Goal: Information Seeking & Learning: Understand process/instructions

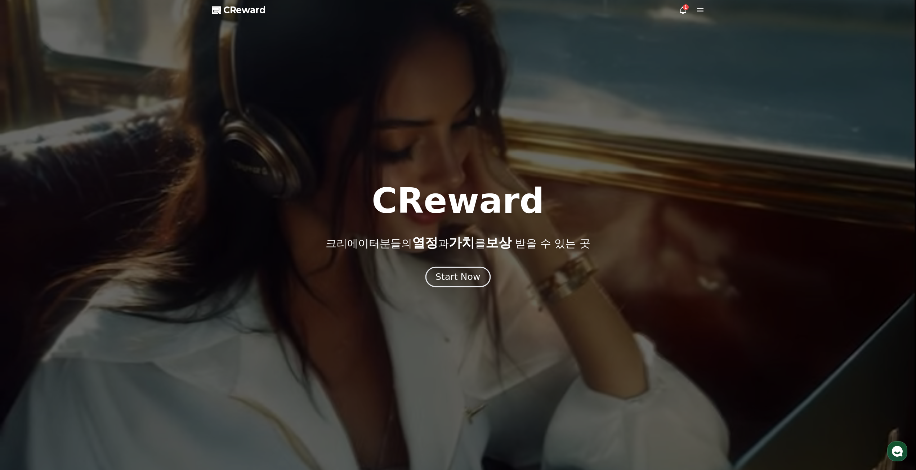
click at [482, 285] on button "Start Now" at bounding box center [458, 277] width 65 height 21
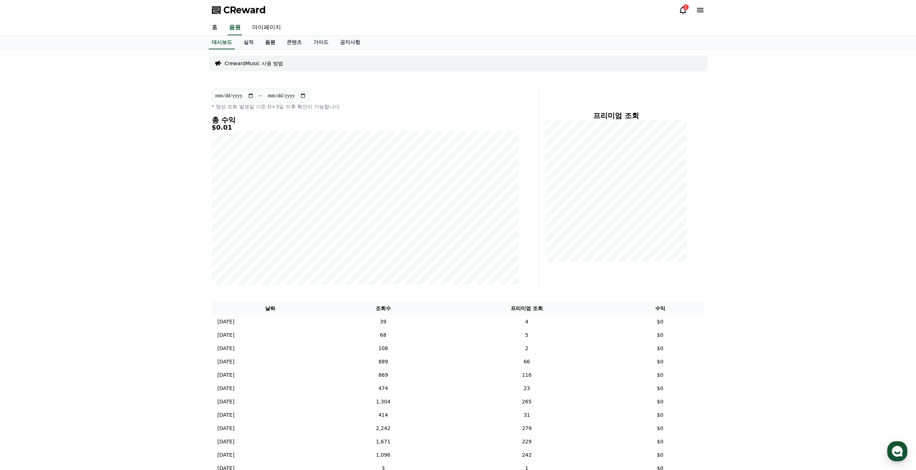
click at [267, 43] on link "음원" at bounding box center [270, 43] width 22 height 14
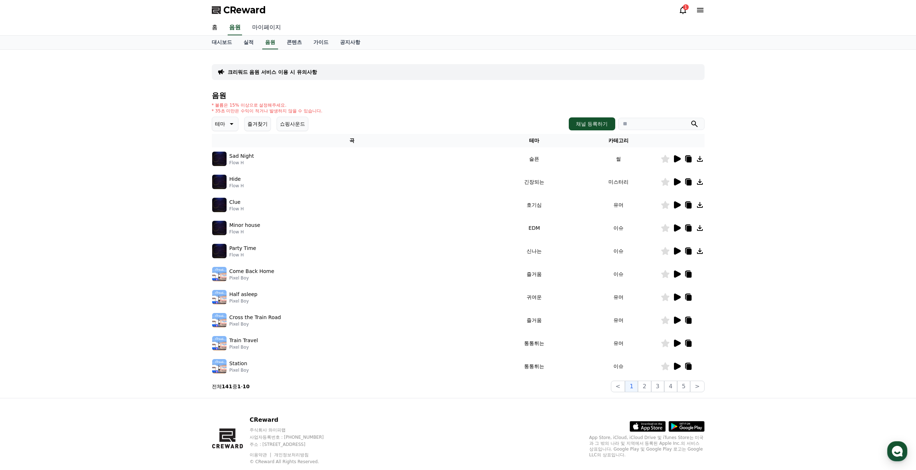
click at [270, 28] on link "마이페이지" at bounding box center [266, 27] width 40 height 15
select select "**********"
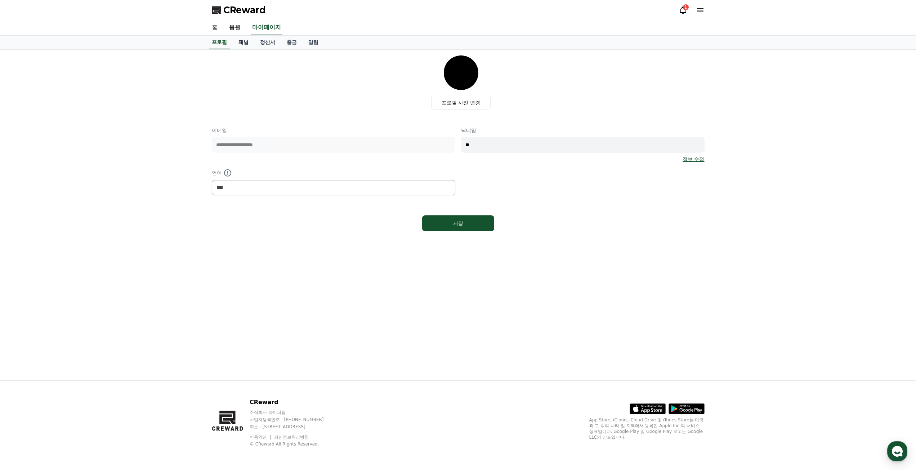
click at [244, 42] on link "채널" at bounding box center [244, 43] width 22 height 14
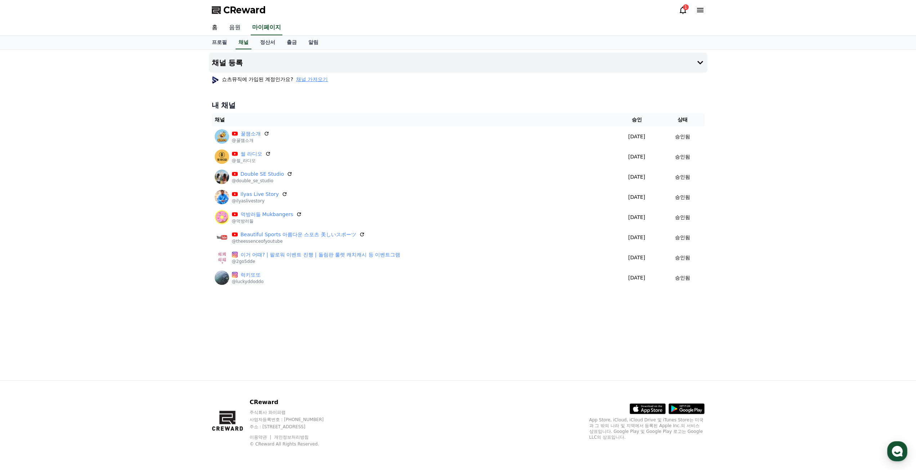
click at [239, 26] on link "음원" at bounding box center [234, 27] width 23 height 15
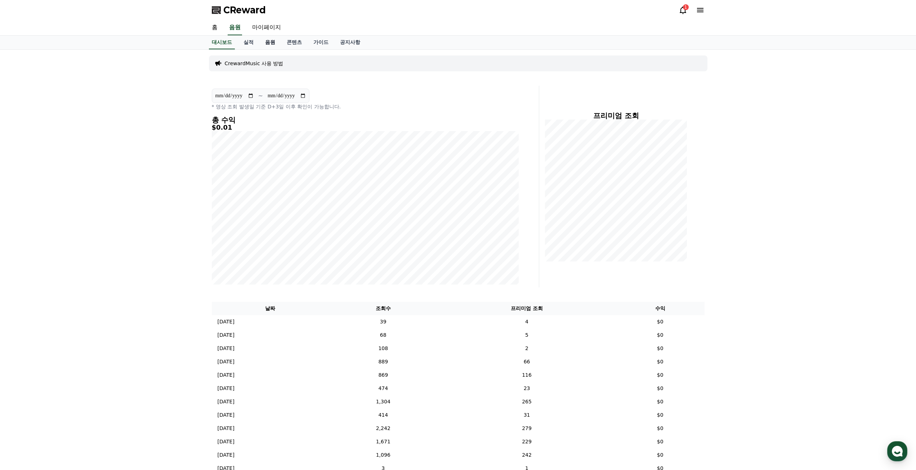
click at [272, 44] on link "음원" at bounding box center [270, 43] width 22 height 14
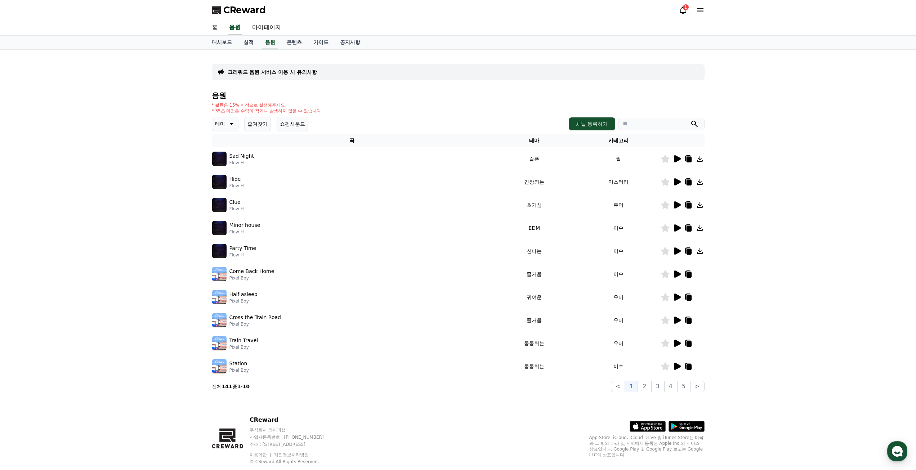
click at [235, 121] on button "테마" at bounding box center [225, 124] width 27 height 14
click at [229, 174] on button "잔잔한" at bounding box center [223, 172] width 21 height 16
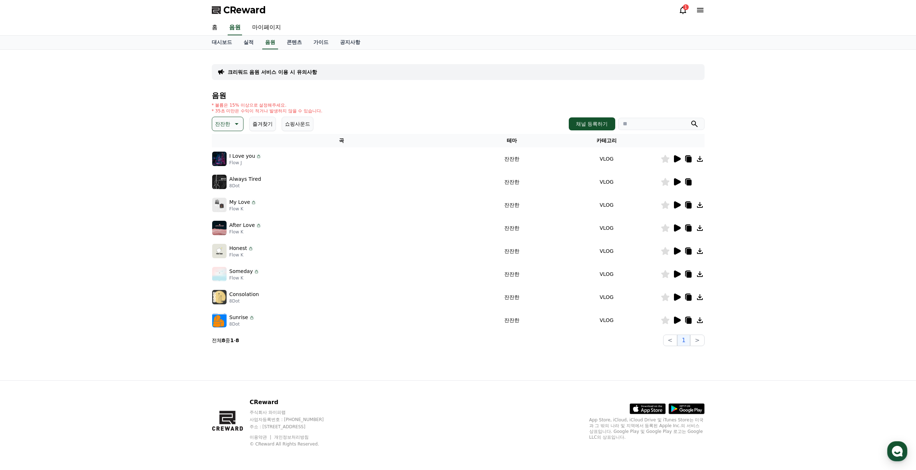
click at [677, 161] on icon at bounding box center [677, 158] width 7 height 7
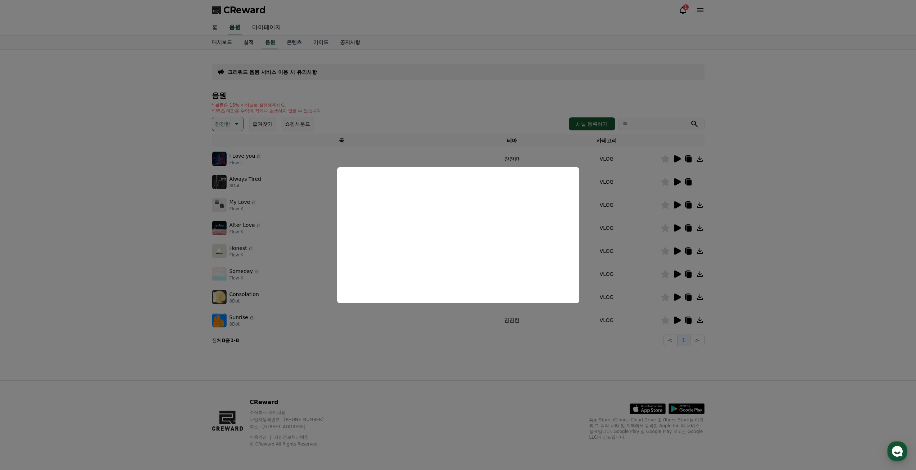
click at [726, 195] on button "close modal" at bounding box center [458, 235] width 916 height 470
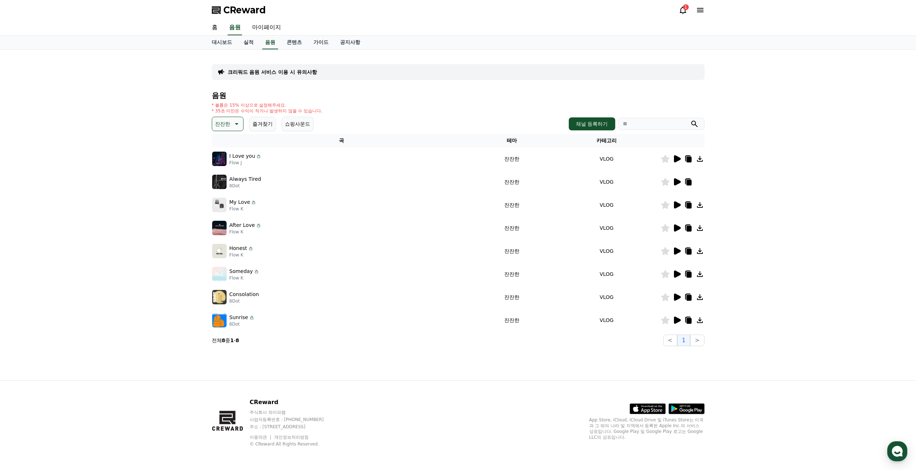
click at [268, 124] on button "즐겨찾기" at bounding box center [262, 124] width 27 height 14
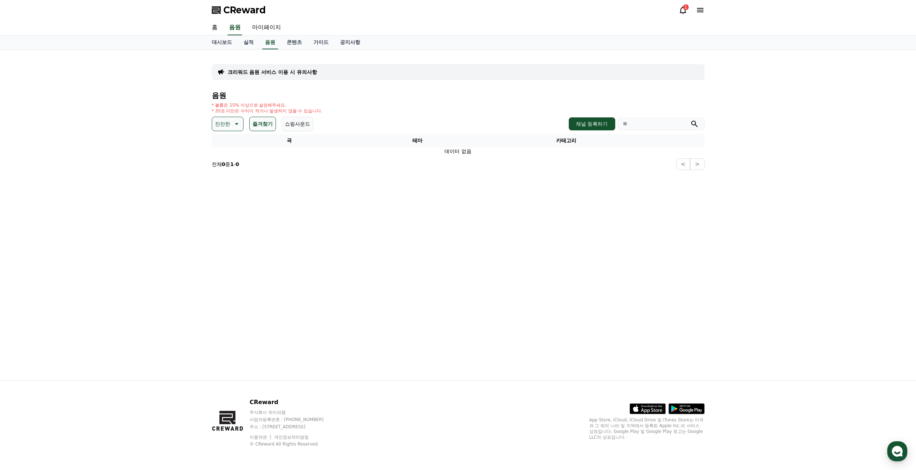
click at [234, 129] on button "잔잔한" at bounding box center [228, 124] width 32 height 14
click at [230, 144] on div "전체 환상적인 호기심 어두운 밝은 통통튀는 신나는 반전 웅장한 드라마틱 즐거움 분위기있는 EDM 그루브 슬픈 잔잔한 귀여운 감동적인 긴장되는 …" at bounding box center [228, 321] width 31 height 372
click at [223, 142] on button "전체" at bounding box center [221, 143] width 16 height 16
click at [679, 159] on icon at bounding box center [677, 158] width 7 height 7
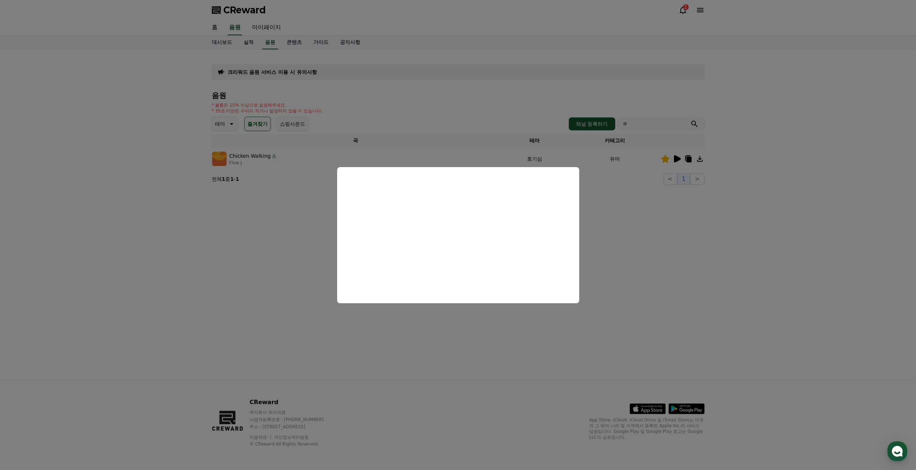
drag, startPoint x: 741, startPoint y: 208, endPoint x: 729, endPoint y: 206, distance: 12.0
click at [741, 208] on button "close modal" at bounding box center [458, 235] width 916 height 470
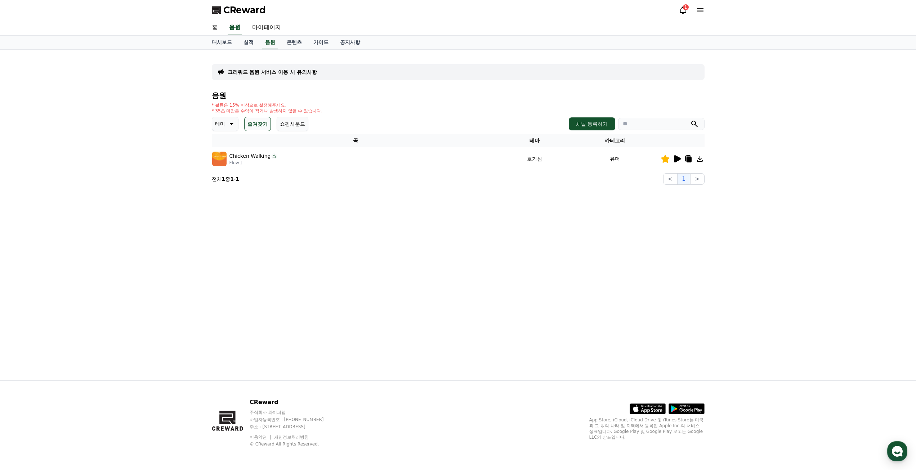
click at [215, 124] on p "테마" at bounding box center [220, 124] width 10 height 10
click at [227, 137] on button "잔잔한" at bounding box center [223, 136] width 21 height 16
click at [272, 122] on button "즐겨찾기" at bounding box center [262, 124] width 27 height 14
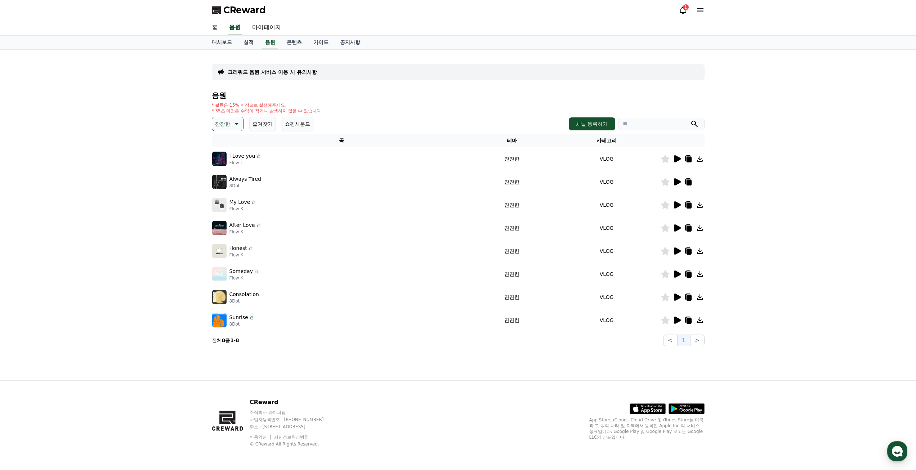
click at [679, 182] on icon at bounding box center [677, 181] width 7 height 7
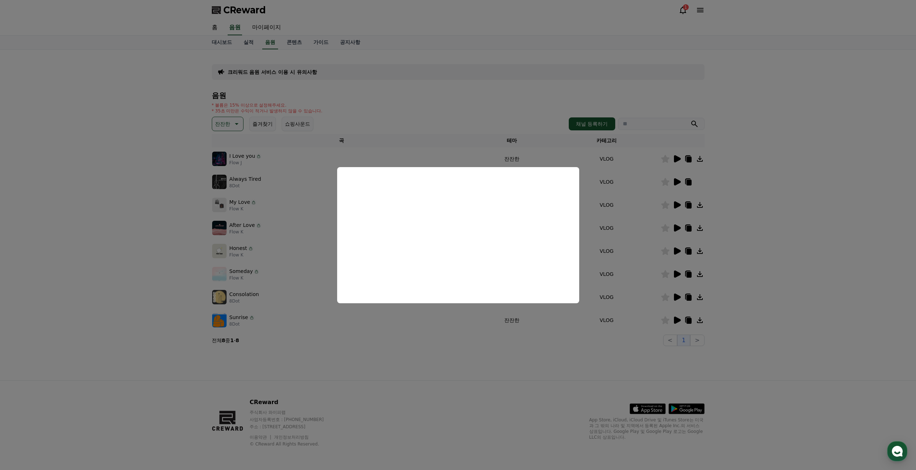
click at [769, 214] on button "close modal" at bounding box center [458, 235] width 916 height 470
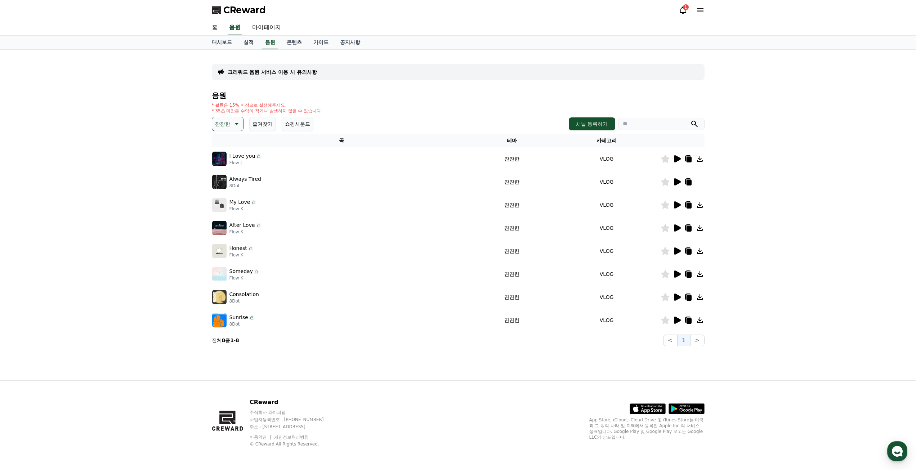
click at [672, 205] on div at bounding box center [682, 205] width 43 height 9
click at [680, 207] on icon at bounding box center [677, 205] width 9 height 9
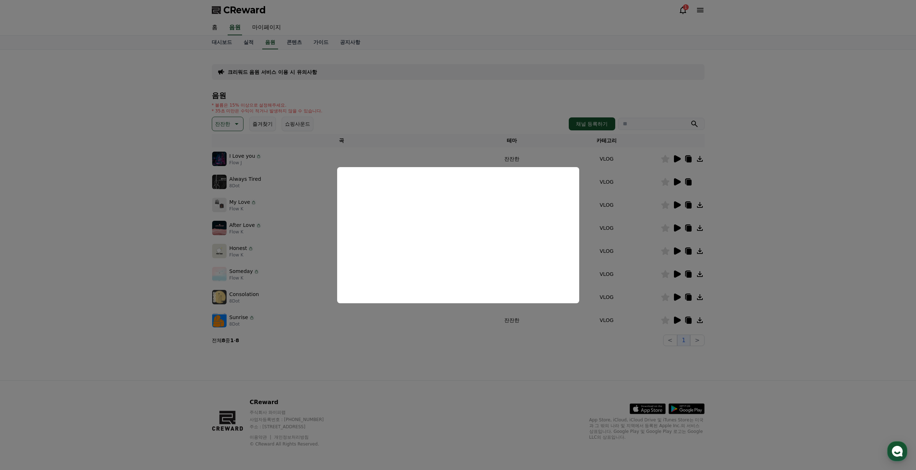
click at [800, 172] on button "close modal" at bounding box center [458, 235] width 916 height 470
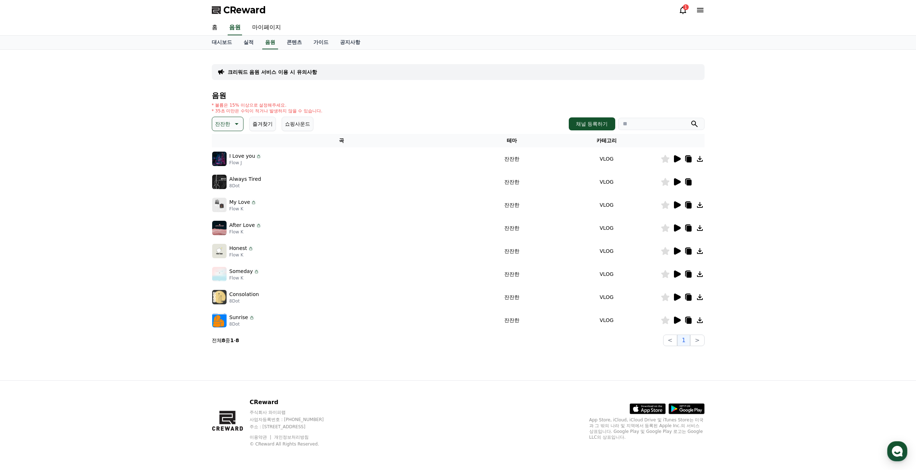
click at [673, 228] on icon at bounding box center [677, 228] width 9 height 9
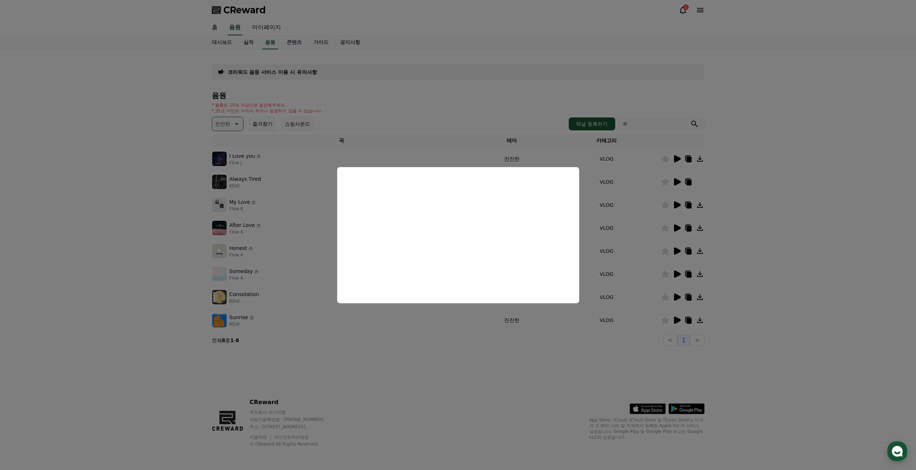
click at [761, 261] on button "close modal" at bounding box center [458, 235] width 916 height 470
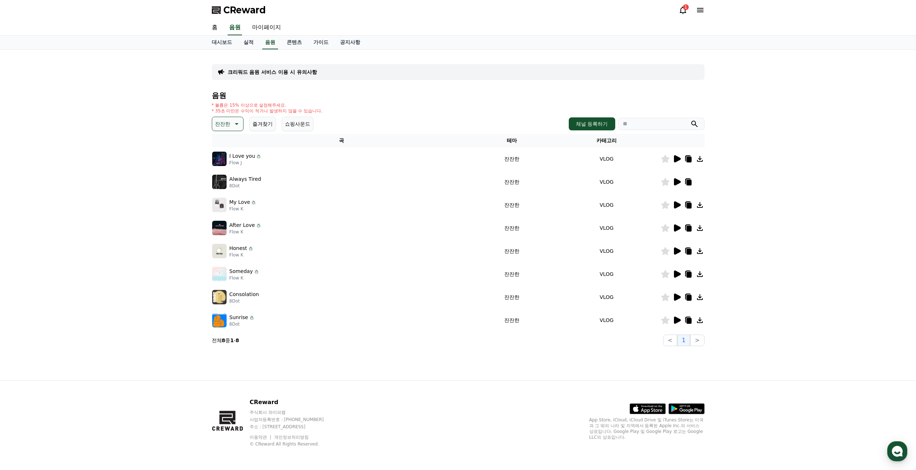
click at [675, 253] on icon at bounding box center [677, 251] width 7 height 7
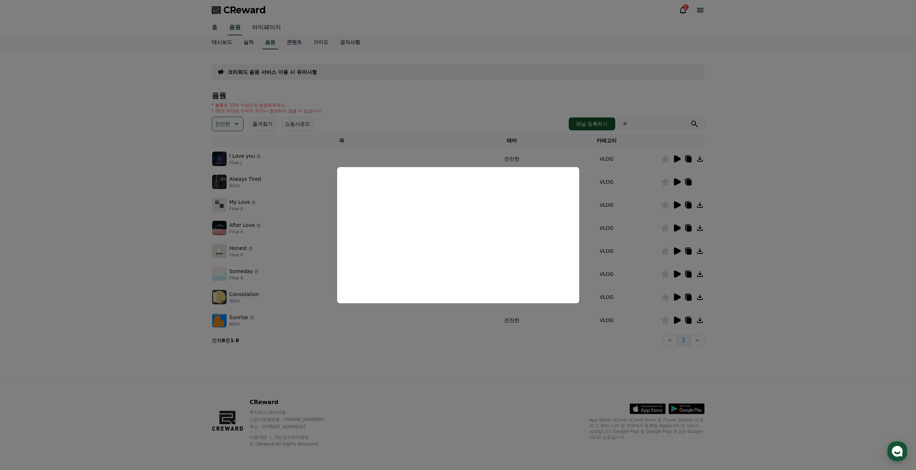
click at [707, 232] on button "close modal" at bounding box center [458, 235] width 916 height 470
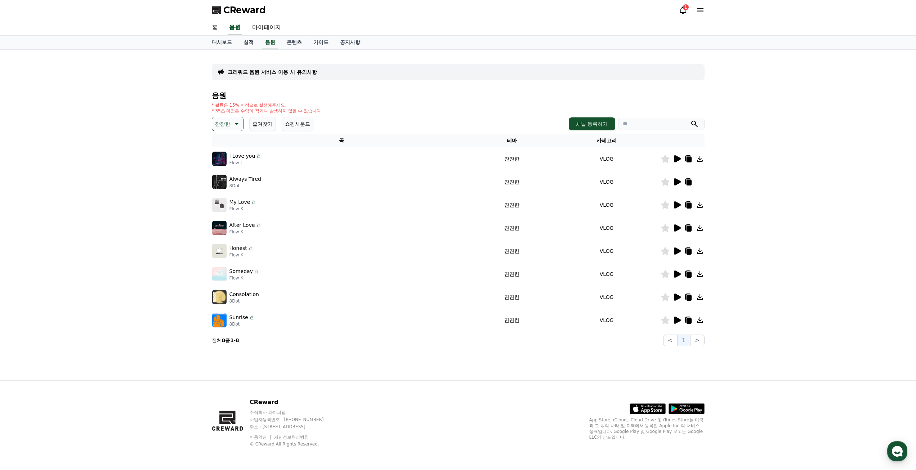
click at [677, 274] on icon at bounding box center [677, 274] width 7 height 7
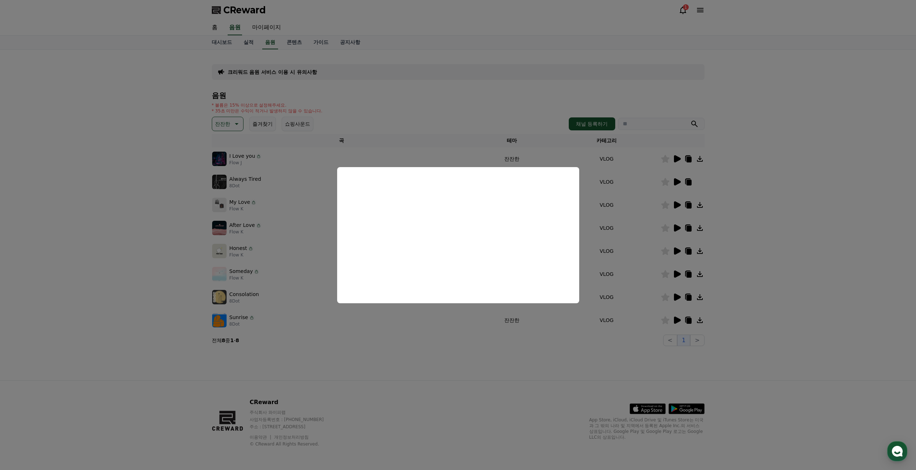
click at [766, 249] on button "close modal" at bounding box center [458, 235] width 916 height 470
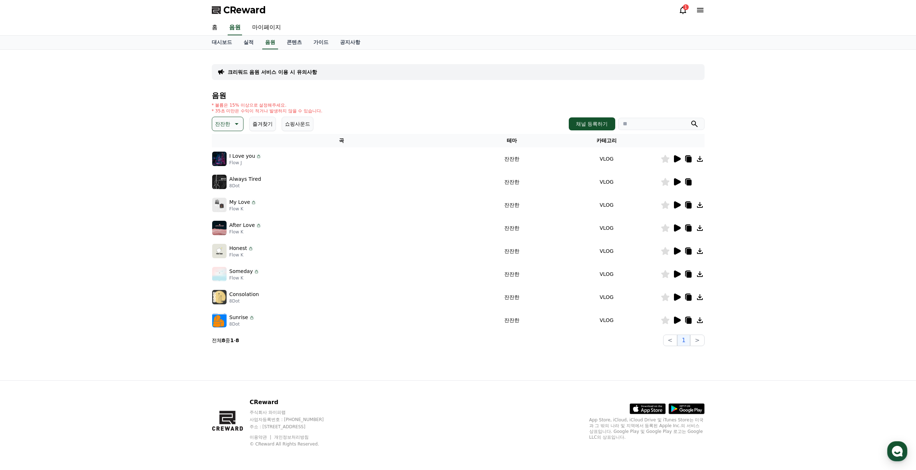
click at [664, 271] on icon at bounding box center [665, 274] width 9 height 8
click at [679, 300] on icon at bounding box center [677, 297] width 9 height 9
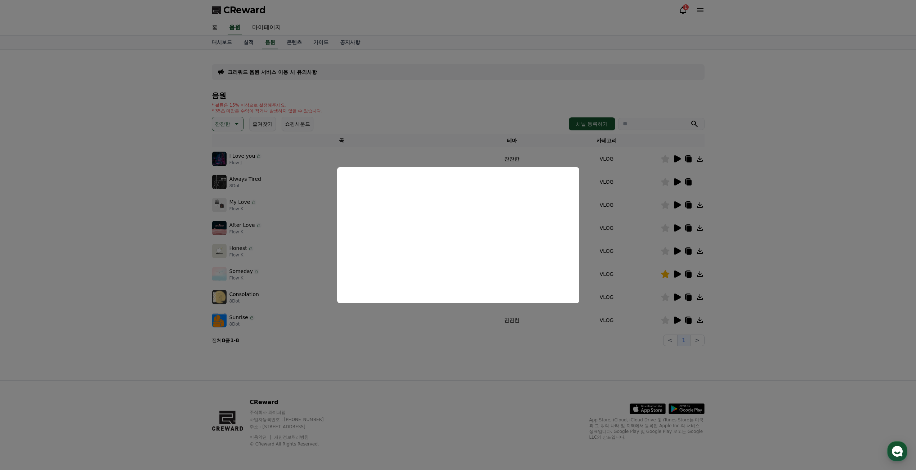
drag, startPoint x: 761, startPoint y: 303, endPoint x: 721, endPoint y: 316, distance: 41.9
click at [751, 306] on button "close modal" at bounding box center [458, 235] width 916 height 470
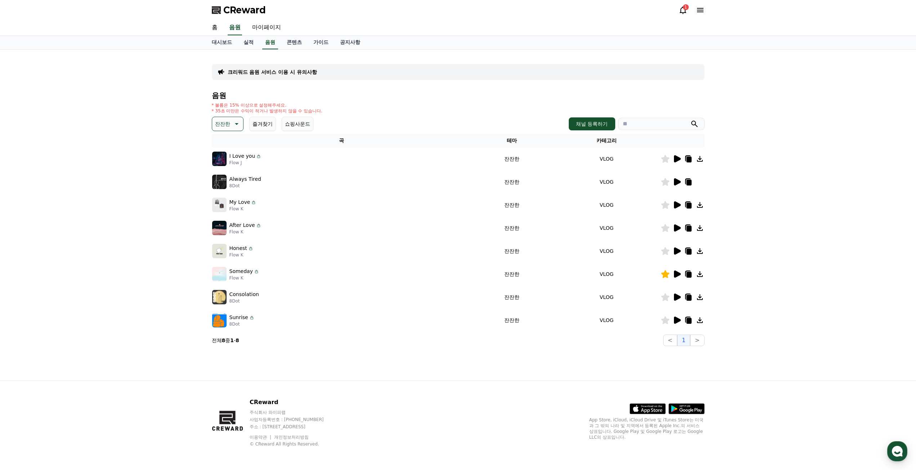
click at [674, 317] on icon at bounding box center [677, 320] width 9 height 9
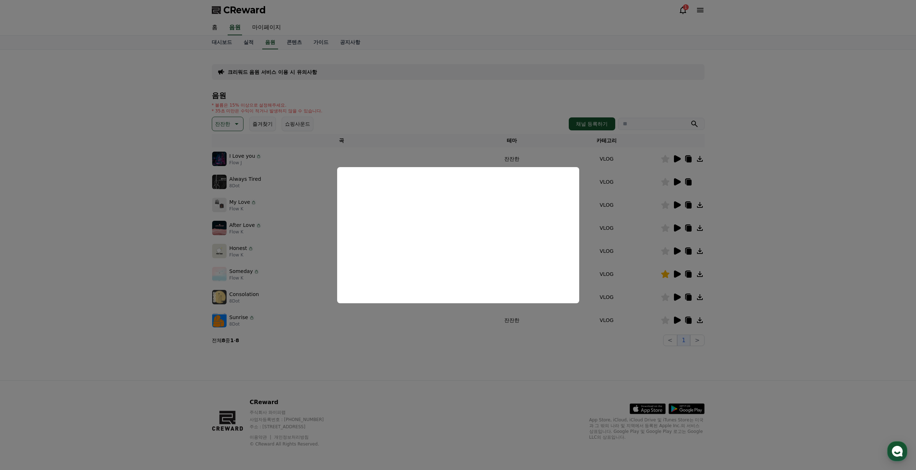
click at [66, 183] on button "close modal" at bounding box center [458, 235] width 916 height 470
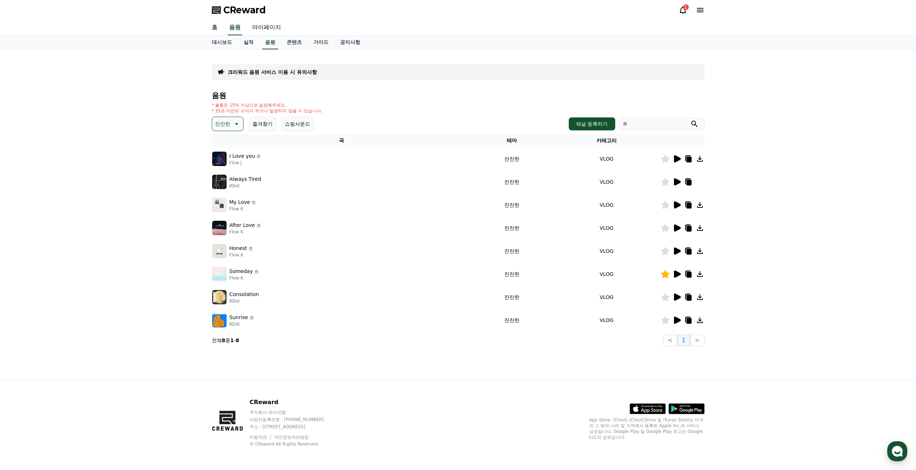
click at [236, 120] on icon at bounding box center [236, 124] width 9 height 9
click at [7, 173] on div "크리워드 음원 서비스 이용 시 유의사항 음원 * 볼륨은 15% 이상으로 설정해주세요. * 35초 미만은 수익이 적거나 발생하지 않을 수 있습니…" at bounding box center [458, 215] width 916 height 331
click at [141, 271] on div "크리워드 음원 서비스 이용 시 유의사항 음원 * 볼륨은 15% 이상으로 설정해주세요. * 35초 미만은 수익이 적거나 발생하지 않을 수 있습니…" at bounding box center [458, 215] width 916 height 331
click at [689, 275] on icon at bounding box center [688, 275] width 5 height 6
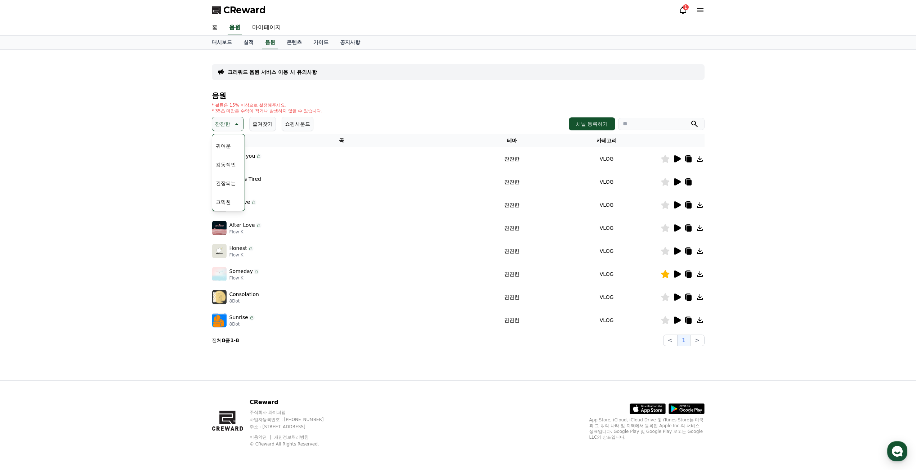
click at [71, 150] on div "크리워드 음원 서비스 이용 시 유의사항 음원 * 볼륨은 15% 이상으로 설정해주세요. * 35초 미만은 수익이 적거나 발생하지 않을 수 있습니…" at bounding box center [458, 215] width 916 height 331
click at [314, 41] on link "가이드" at bounding box center [321, 43] width 27 height 14
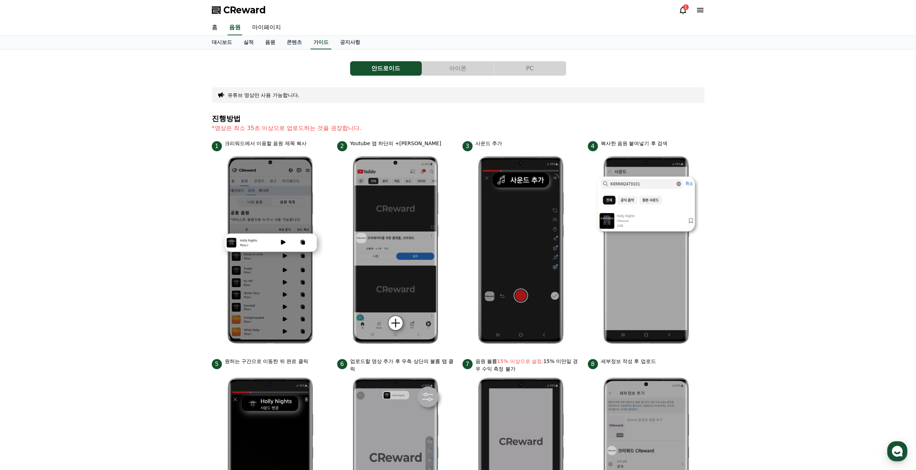
click at [536, 69] on button "PC" at bounding box center [530, 68] width 72 height 14
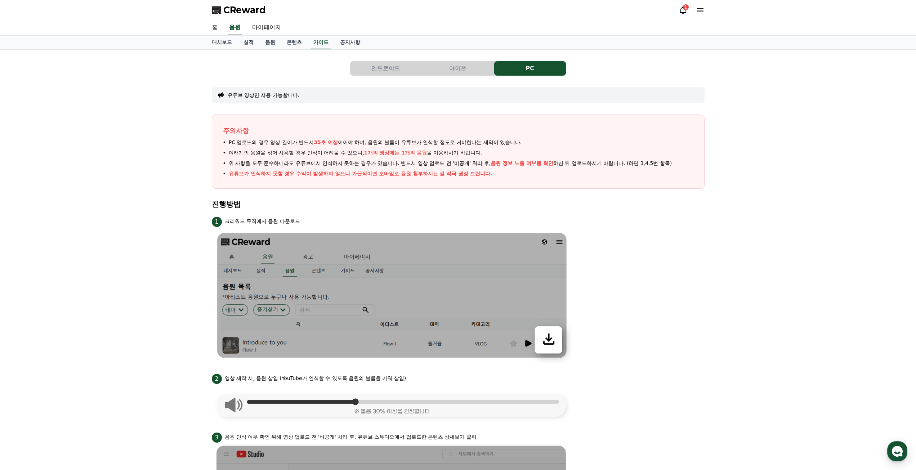
click at [369, 70] on button "안드로이드" at bounding box center [386, 68] width 72 height 14
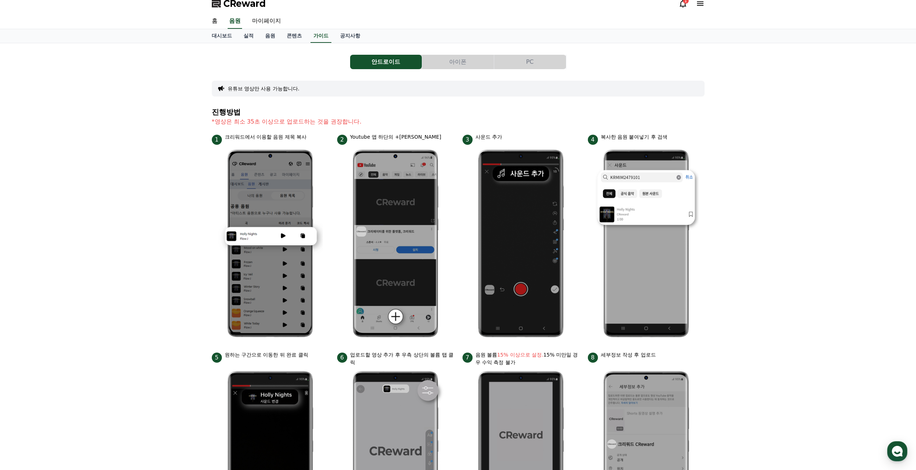
scroll to position [196, 0]
